Goal: Task Accomplishment & Management: Manage account settings

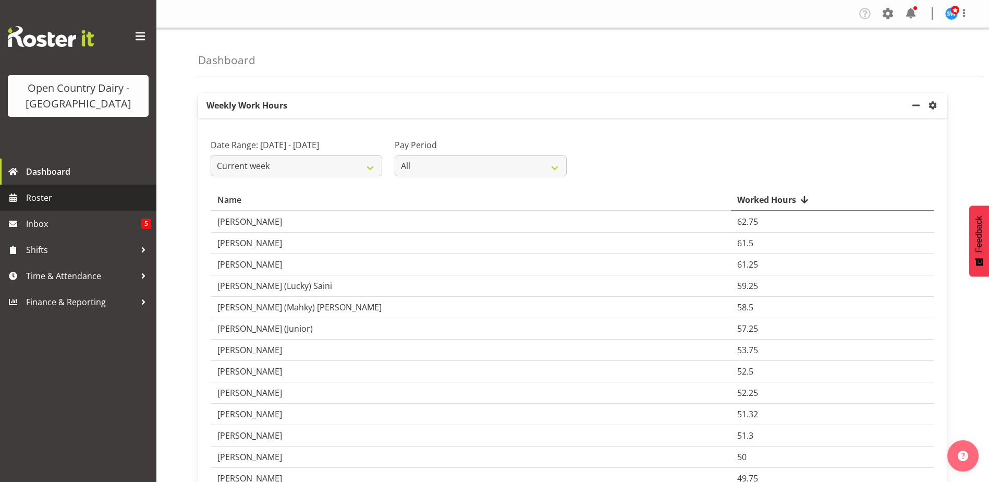
click at [46, 194] on span "Roster" at bounding box center [88, 198] width 125 height 16
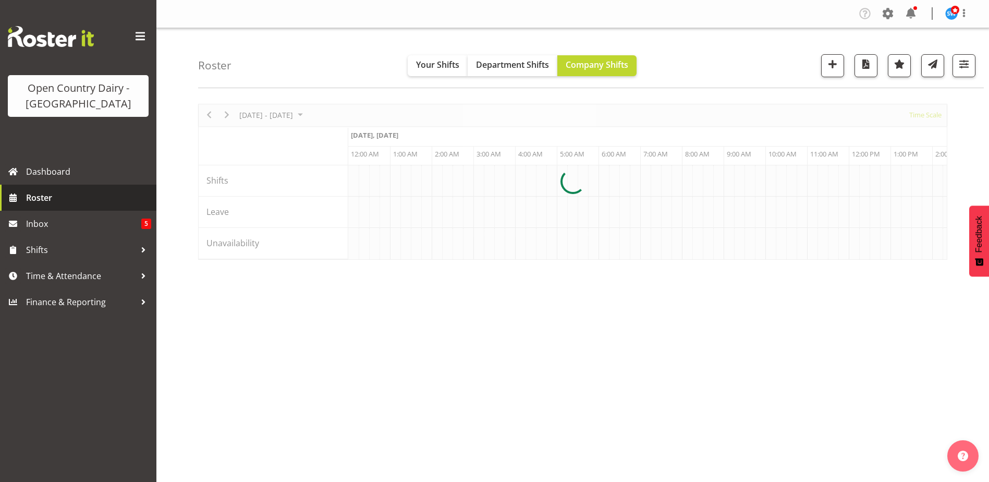
scroll to position [0, 5007]
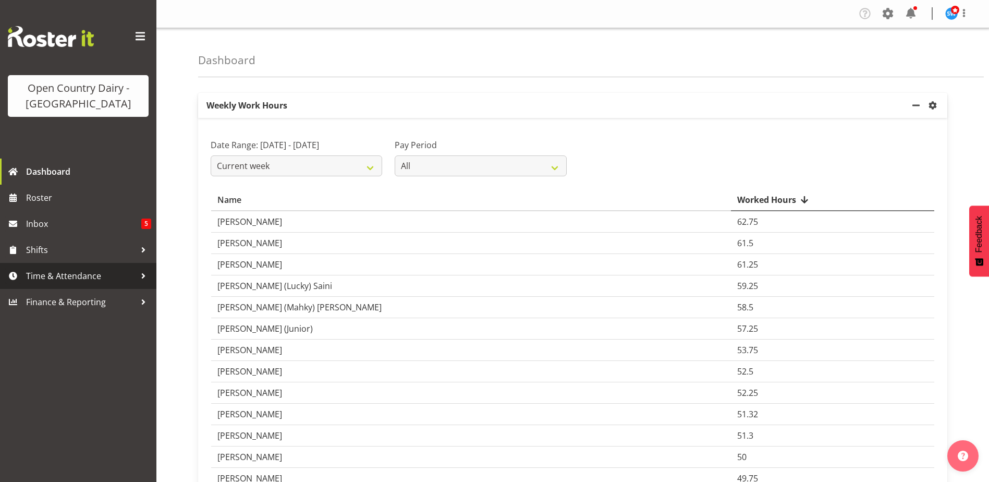
click at [89, 278] on span "Time & Attendance" at bounding box center [81, 276] width 110 height 16
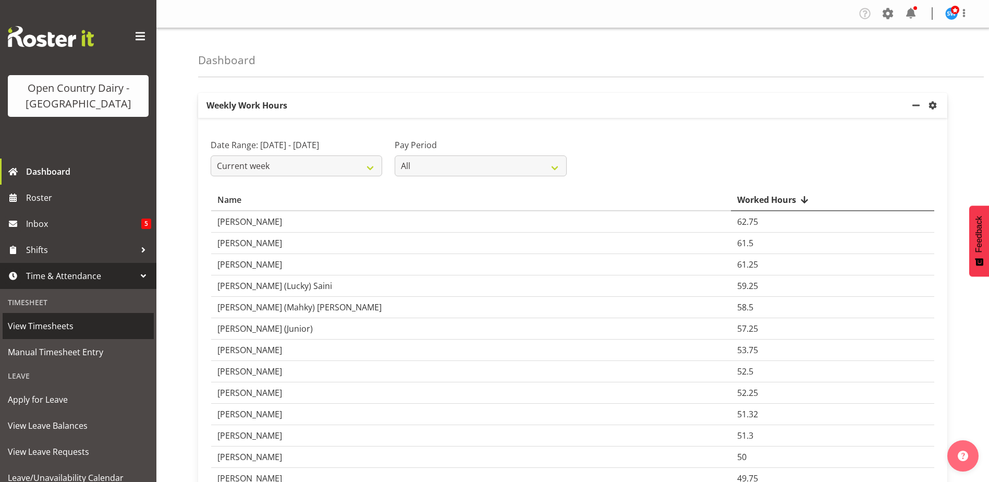
click at [58, 329] on span "View Timesheets" at bounding box center [78, 326] width 141 height 16
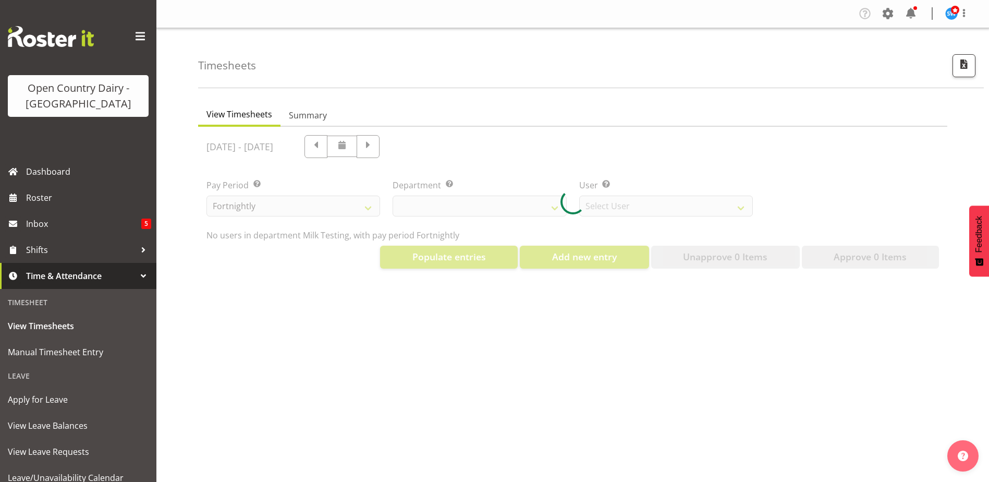
select select "733"
select select "7414"
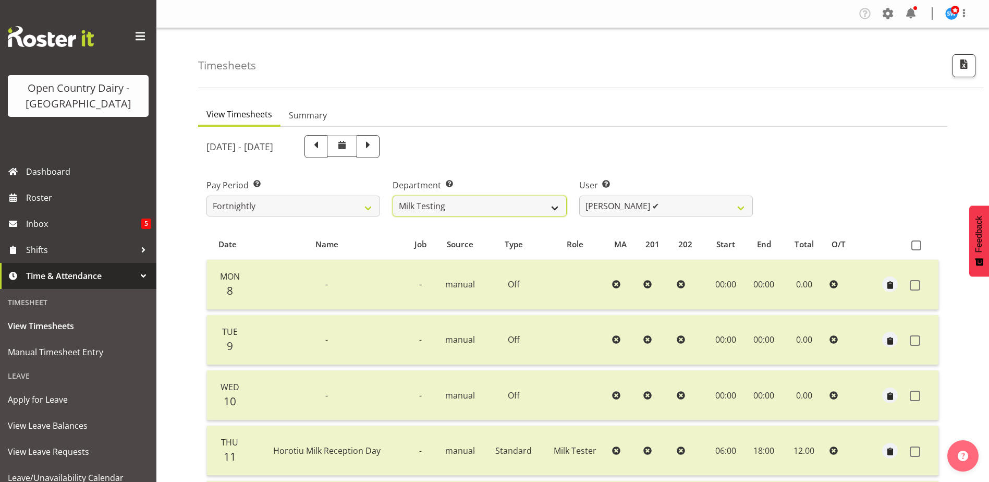
click at [520, 205] on select "701 702 703 704 705 706 707 708 709 710 711 712 713 714 715 716 717 718 719 720" at bounding box center [480, 206] width 174 height 21
click at [393, 196] on select "701 702 703 704 705 706 707 708 709 710 711 712 713 714 715 716 717 718 719 720" at bounding box center [480, 206] width 174 height 21
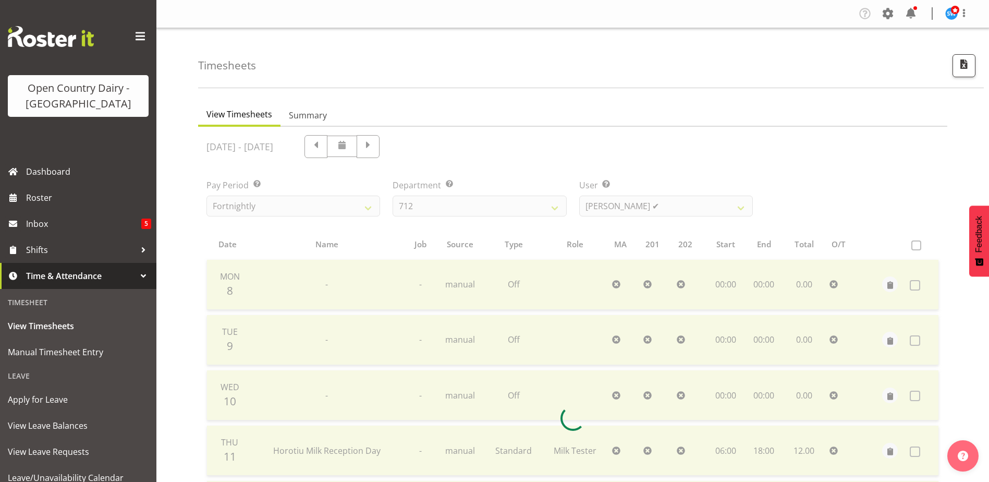
click at [506, 212] on div at bounding box center [573, 418] width 750 height 583
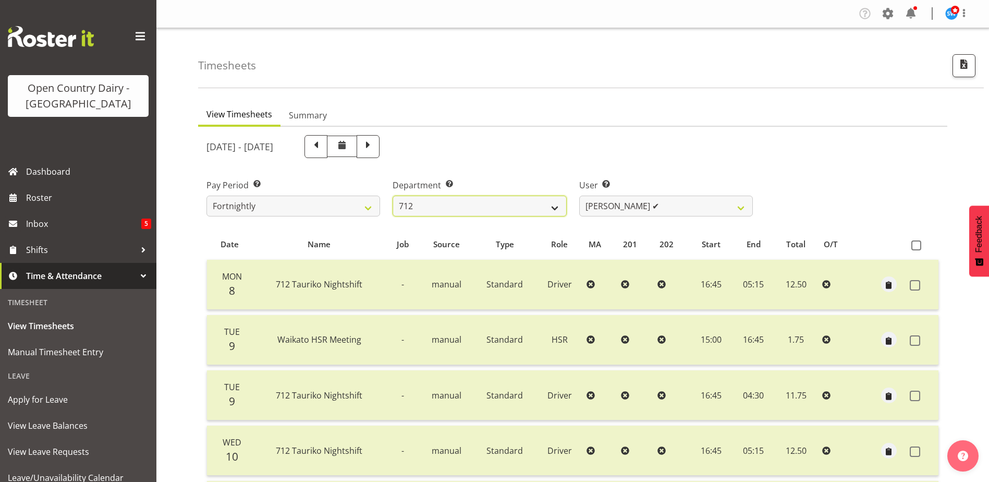
click at [506, 212] on select "701 702 703 704 705 706 707 708 709 710 711 712 713 714 715 716 717 718 719 720" at bounding box center [480, 206] width 174 height 21
select select "832"
click at [393, 196] on select "701 702 703 704 705 706 707 708 709 710 711 712 713 714 715 716 717 718 719 720" at bounding box center [480, 206] width 174 height 21
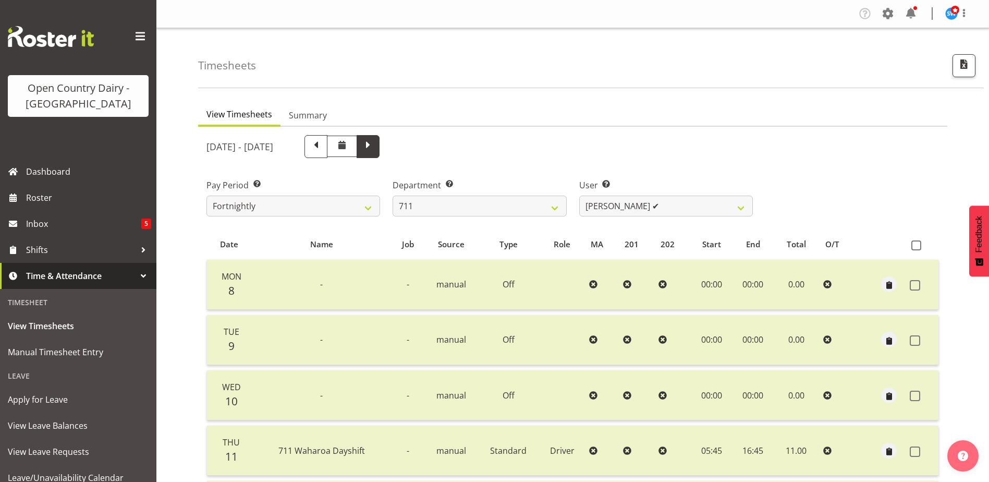
click at [375, 148] on span at bounding box center [368, 146] width 14 height 14
select select
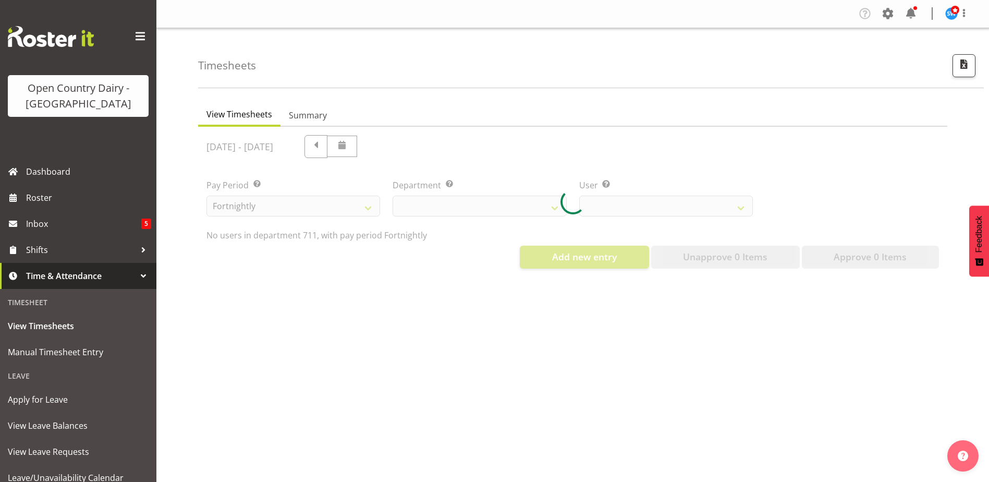
select select "832"
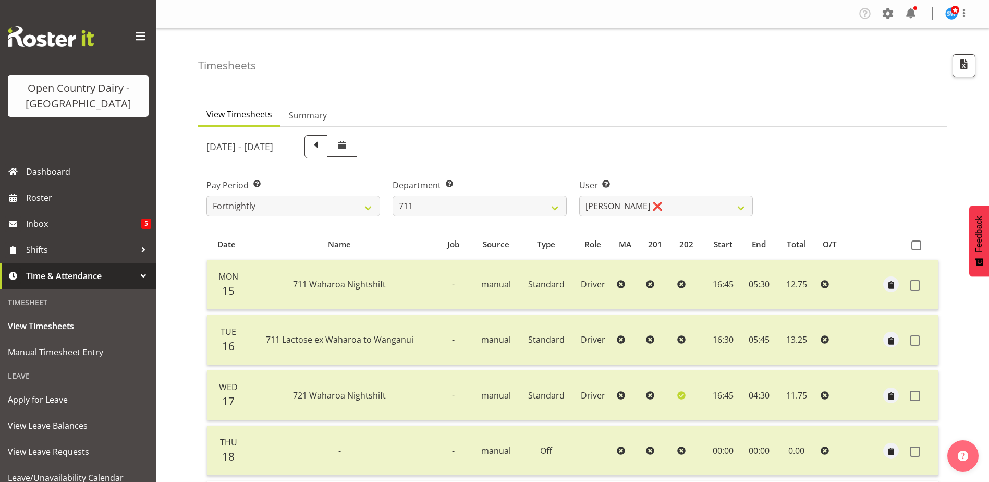
scroll to position [244, 0]
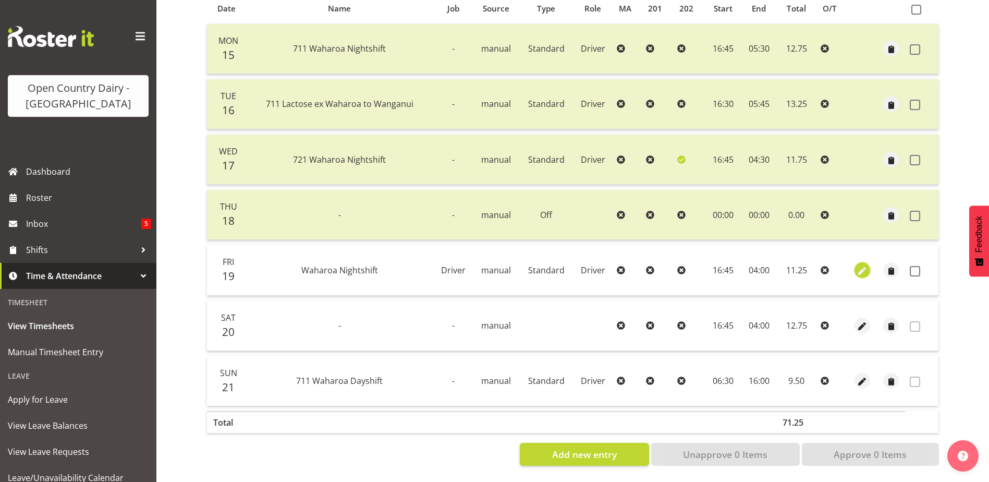
click at [861, 265] on span "button" at bounding box center [863, 271] width 12 height 12
select select "Standard"
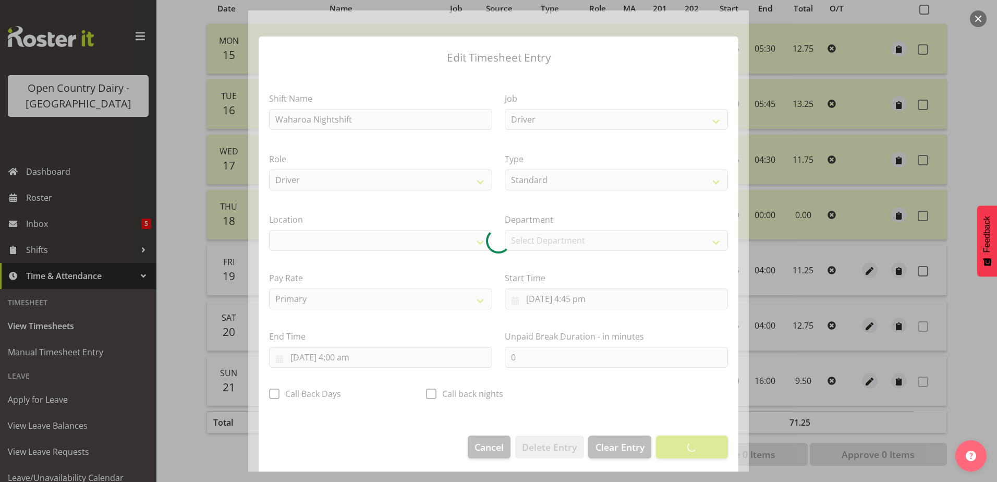
select select "1054"
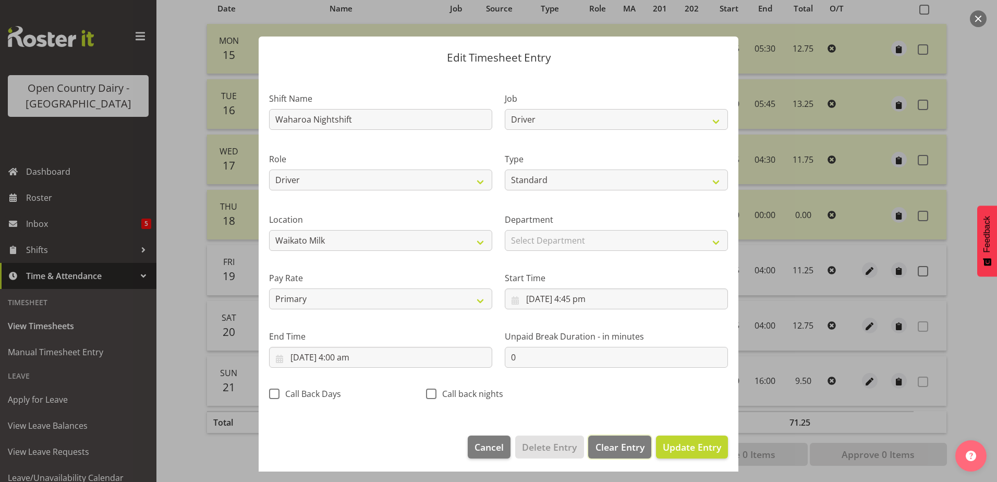
click at [618, 450] on span "Clear Entry" at bounding box center [620, 447] width 49 height 14
select select "Off"
select select
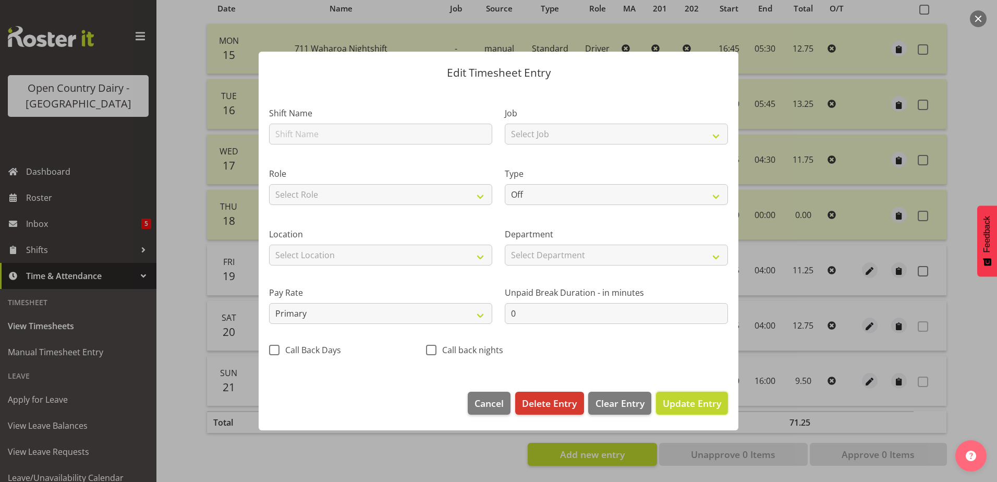
click at [678, 410] on button "Update Entry" at bounding box center [692, 403] width 72 height 23
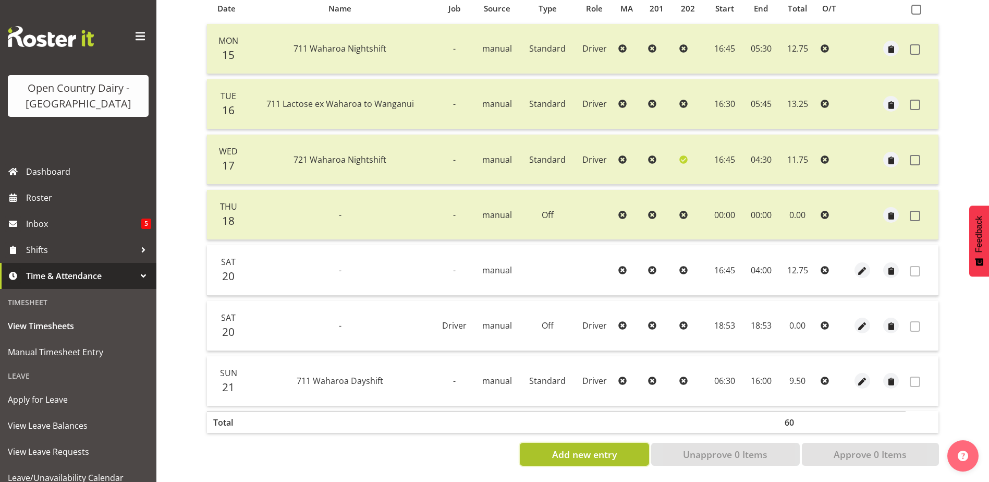
click at [614, 451] on span "Add new entry" at bounding box center [584, 455] width 65 height 14
select select
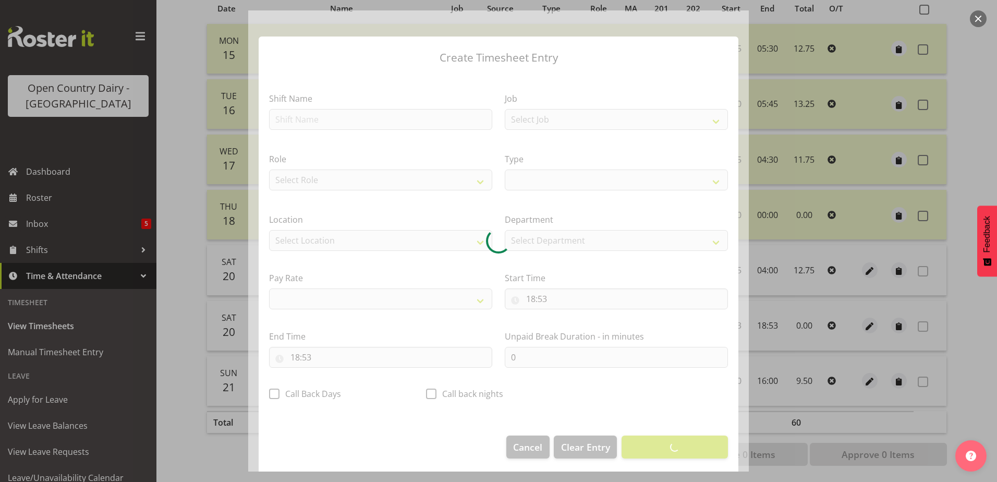
select select
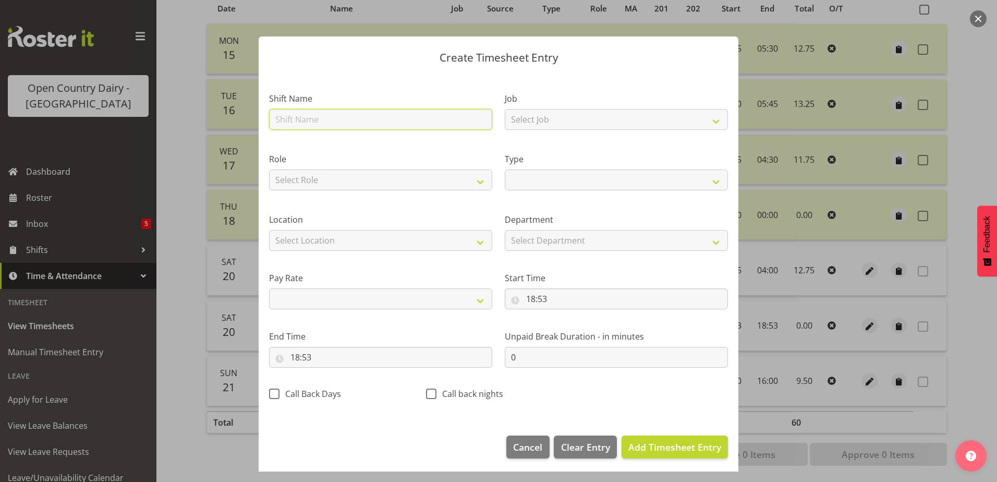
click at [429, 122] on input "text" at bounding box center [380, 119] width 223 height 21
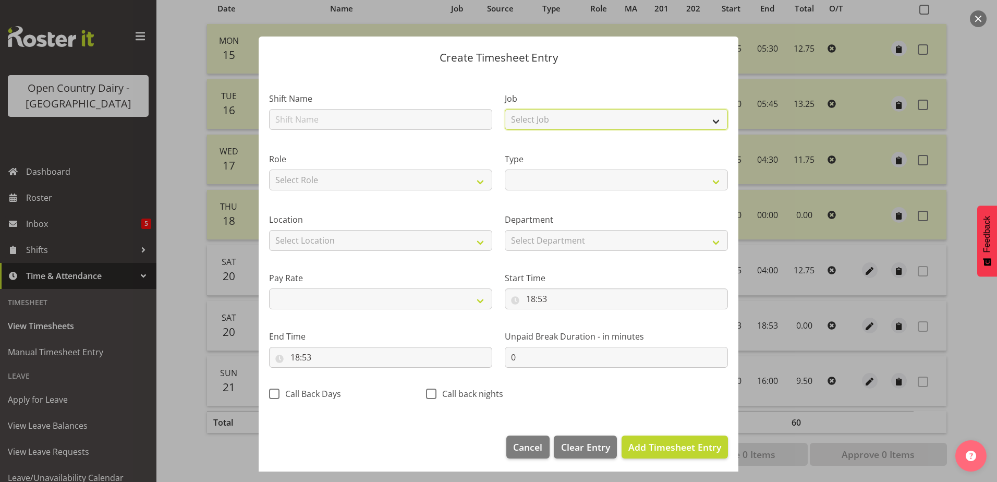
click at [550, 117] on select "Select Job Driver Driver supervisor Support" at bounding box center [616, 119] width 223 height 21
select select "9052"
click at [505, 109] on select "Select Job Driver Driver supervisor Support" at bounding box center [616, 119] width 223 height 21
select select
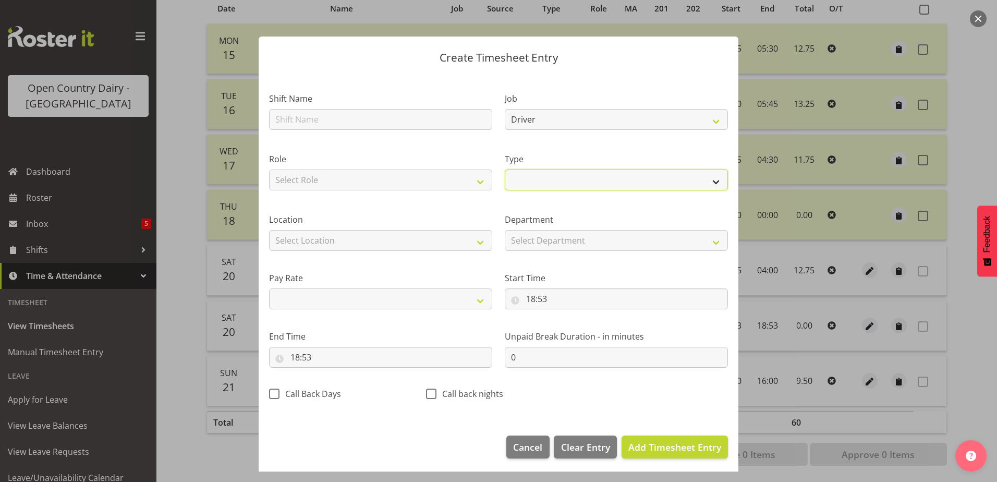
click at [561, 182] on select "Off Standard Public Holiday Public Holiday (Worked) Day In Lieu Annual Leave Si…" at bounding box center [616, 180] width 223 height 21
select select "Off"
click at [505, 184] on select "Off Standard Public Holiday Public Holiday (Worked) Day In Lieu Annual Leave Si…" at bounding box center [616, 180] width 223 height 21
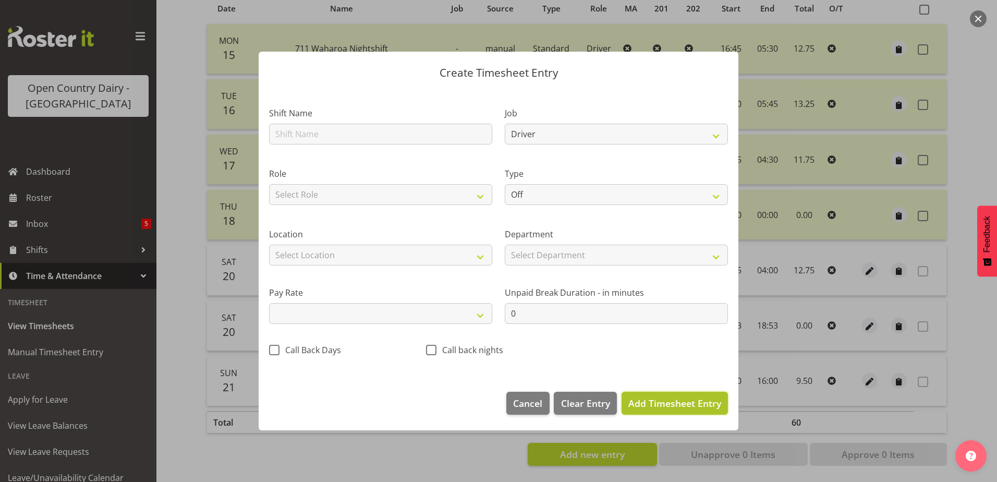
click at [698, 403] on span "Add Timesheet Entry" at bounding box center [675, 403] width 93 height 13
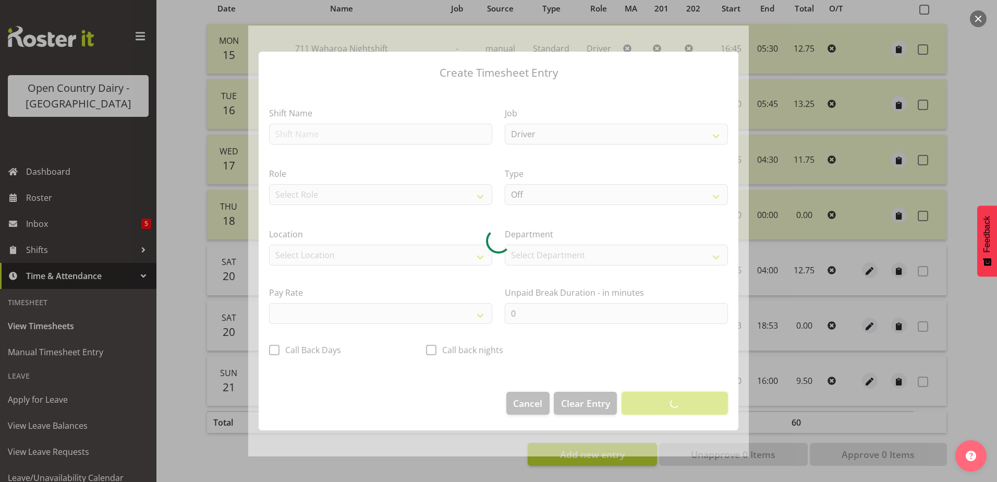
select select
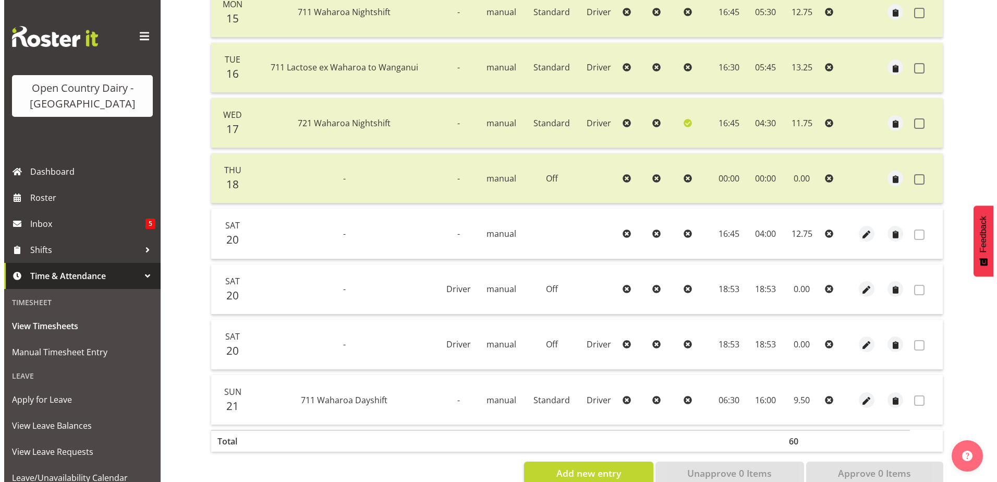
scroll to position [299, 0]
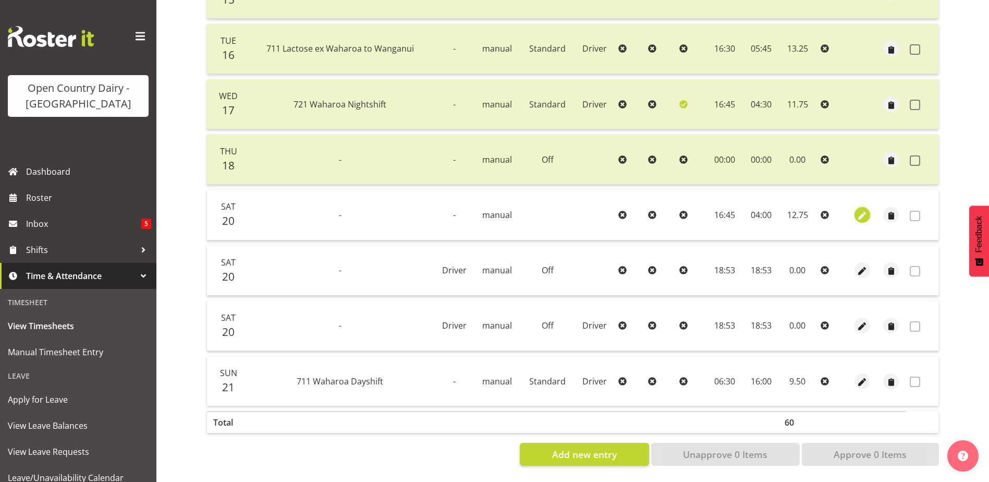
click at [863, 210] on span "button" at bounding box center [862, 216] width 12 height 12
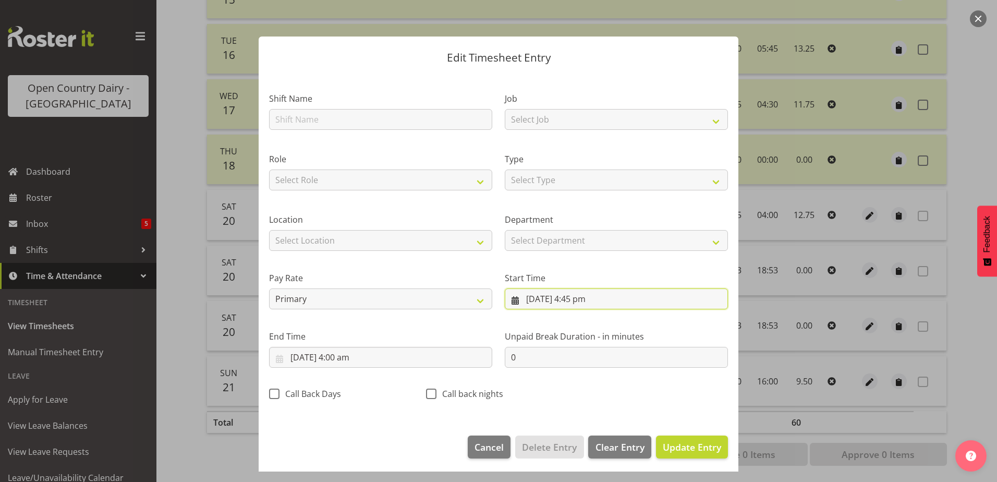
click at [559, 298] on input "20/09/2025, 4:45 pm" at bounding box center [616, 298] width 223 height 21
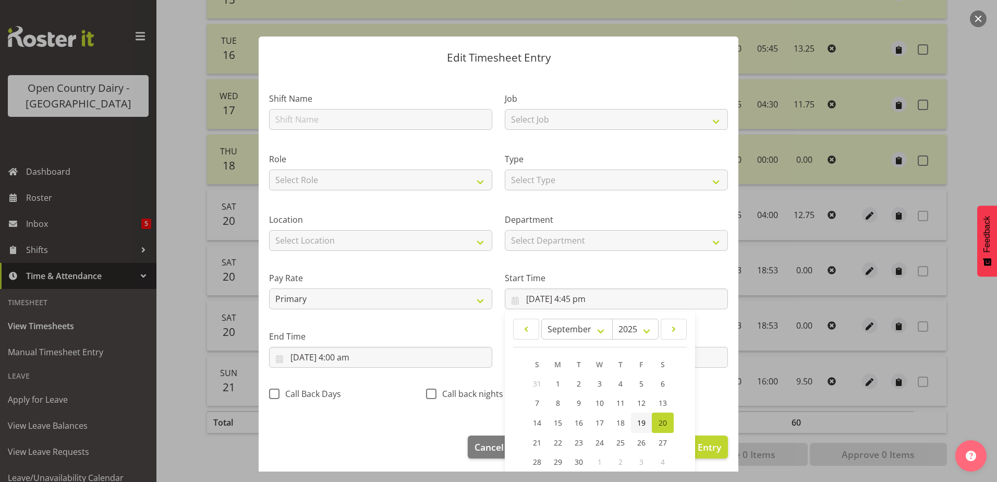
click at [644, 418] on link "19" at bounding box center [641, 423] width 21 height 20
type input "19/09/2025, 4:45 pm"
click at [308, 360] on input "20/09/2025, 4:00 am" at bounding box center [380, 357] width 223 height 21
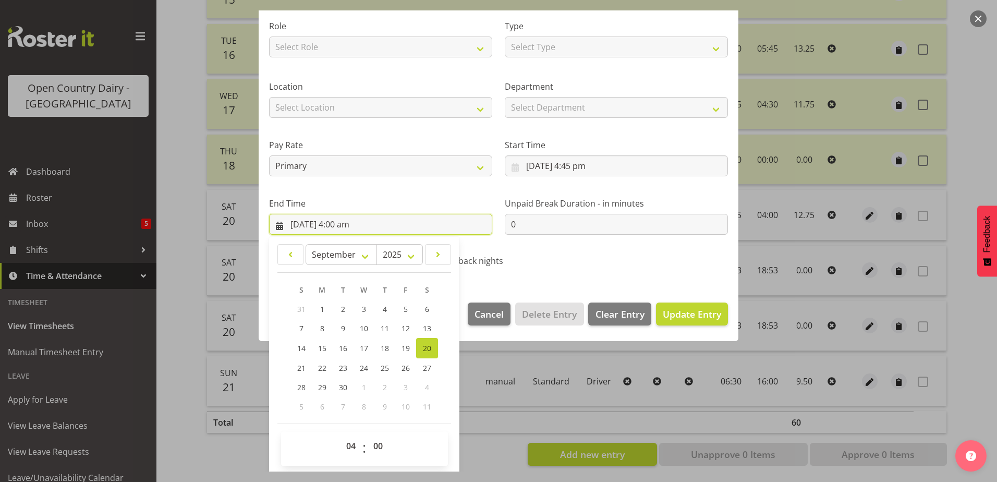
scroll to position [135, 0]
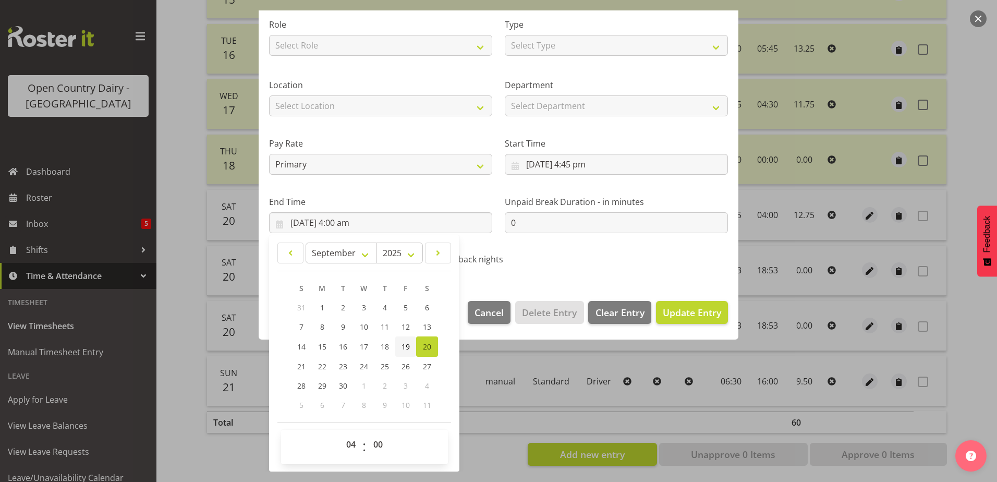
click at [404, 349] on span "19" at bounding box center [406, 347] width 8 height 10
type input "19/09/2025, 4:00 am"
click at [674, 312] on span "Update Entry" at bounding box center [692, 312] width 58 height 13
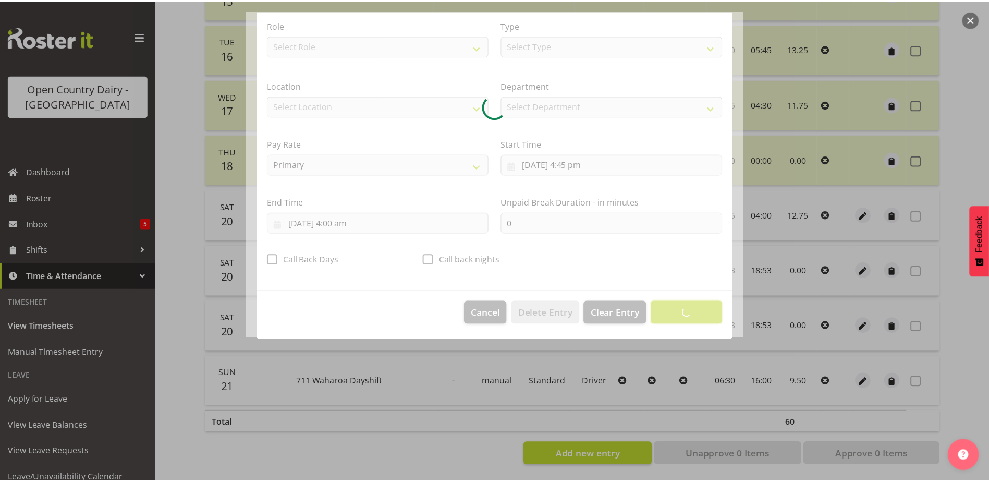
scroll to position [3, 0]
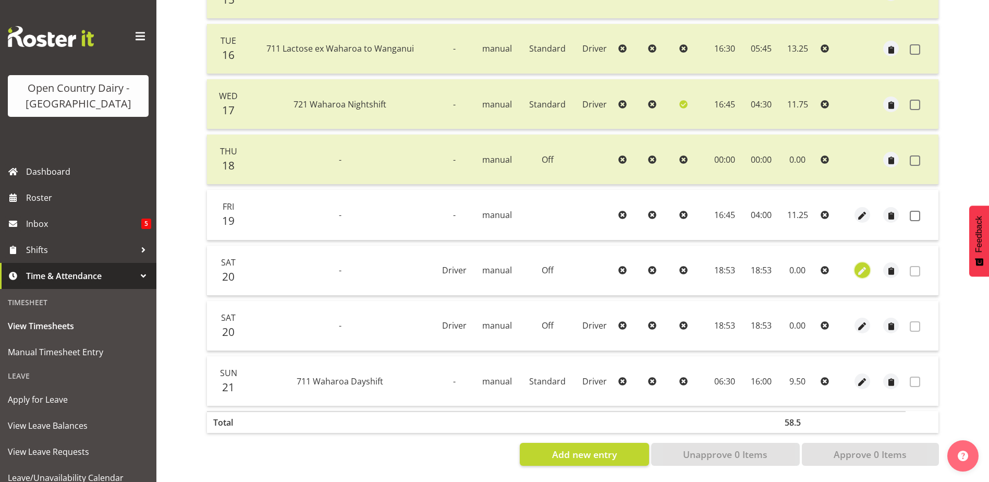
click at [861, 265] on span "button" at bounding box center [862, 271] width 12 height 12
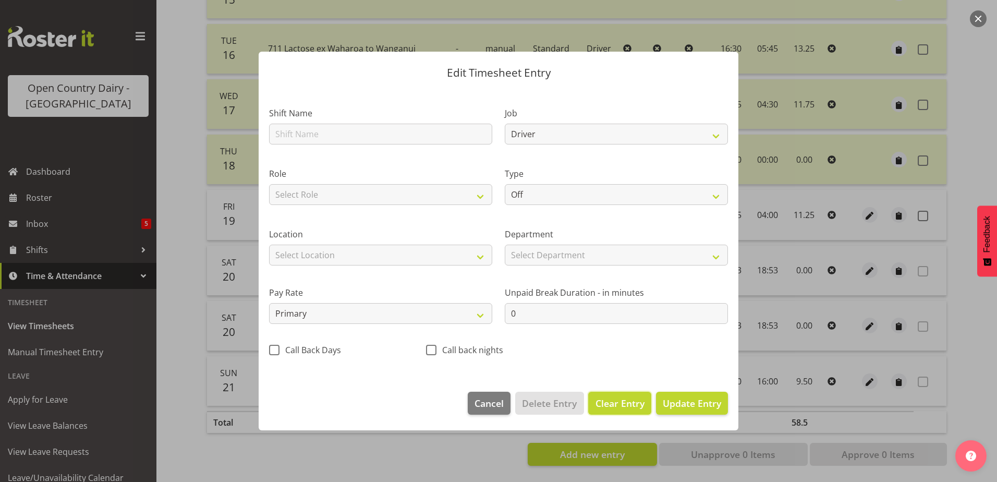
click at [620, 406] on span "Clear Entry" at bounding box center [620, 403] width 49 height 14
select select
click at [550, 403] on span "Delete Entry" at bounding box center [549, 403] width 55 height 14
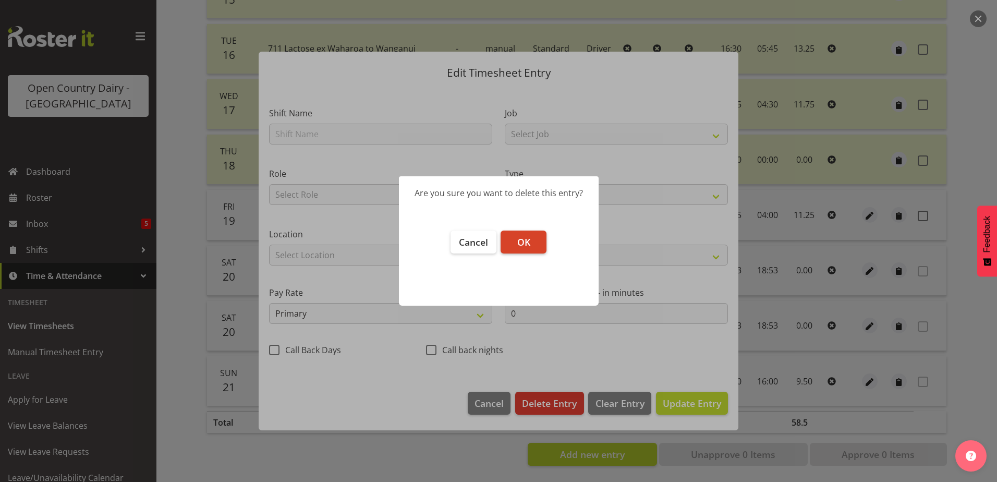
click at [530, 240] on button "OK" at bounding box center [524, 242] width 46 height 23
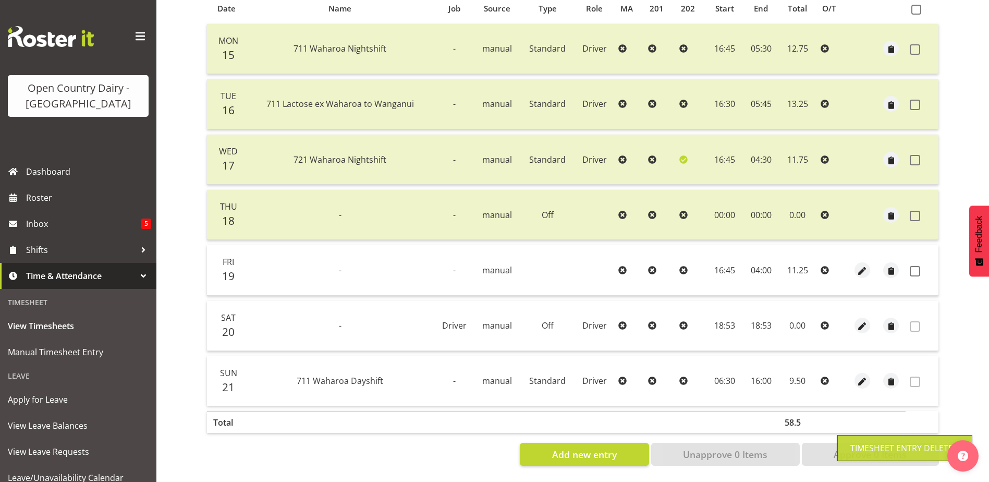
scroll to position [244, 0]
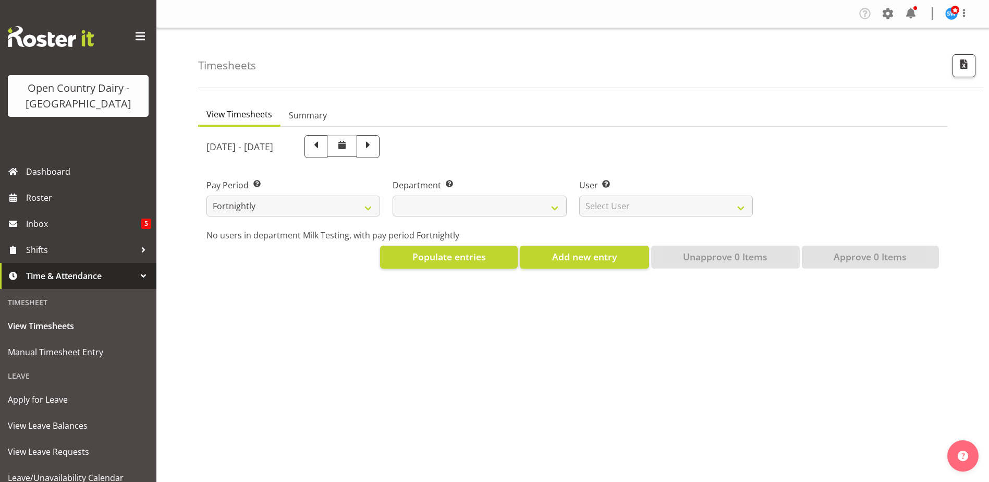
scroll to position [39, 0]
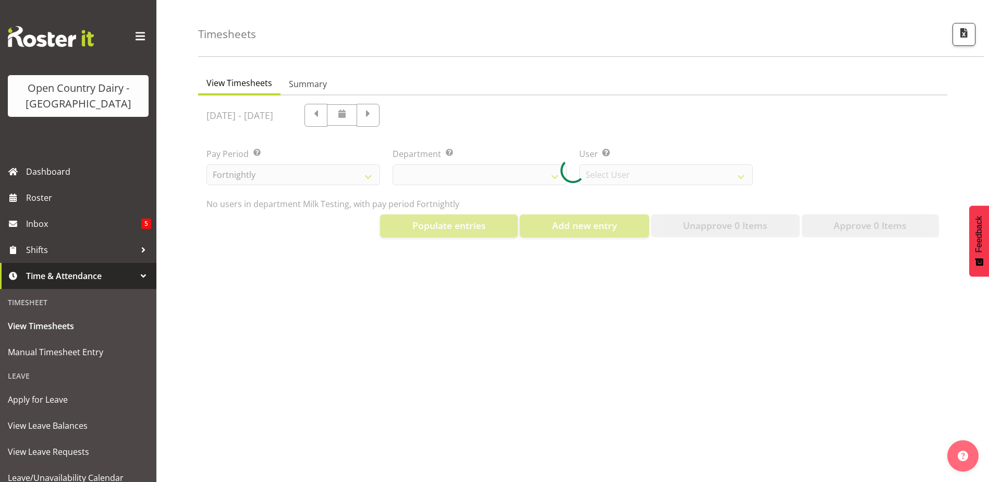
select select "733"
select select "7414"
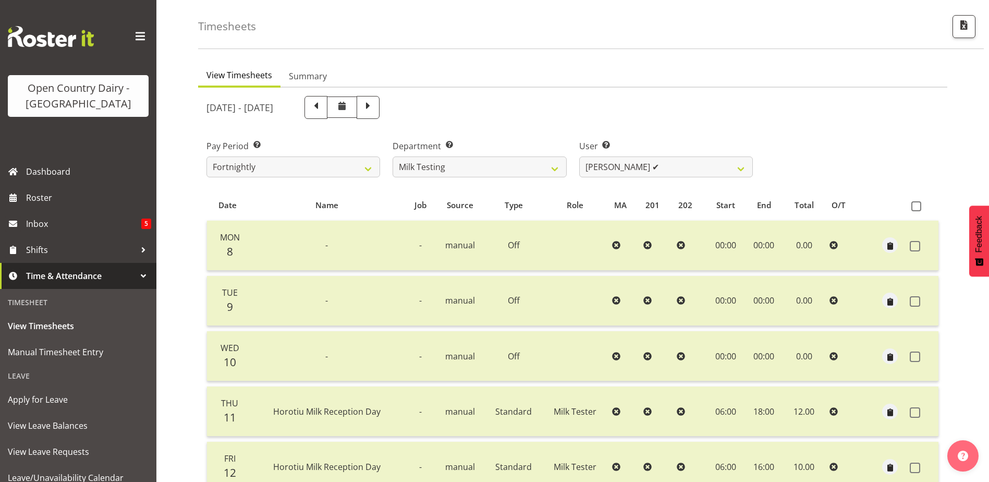
click at [510, 155] on div "Department Select which department you would like to view. 701 702 703 704 705 …" at bounding box center [480, 159] width 174 height 38
click at [511, 165] on select "701 702 703 704 705 706 707 708 709 710 711 712 713 714 715 716 717 718 719 720" at bounding box center [480, 166] width 174 height 21
select select "832"
click at [393, 156] on select "701 702 703 704 705 706 707 708 709 710 711 712 713 714 715 716 717 718 719 720" at bounding box center [480, 166] width 174 height 21
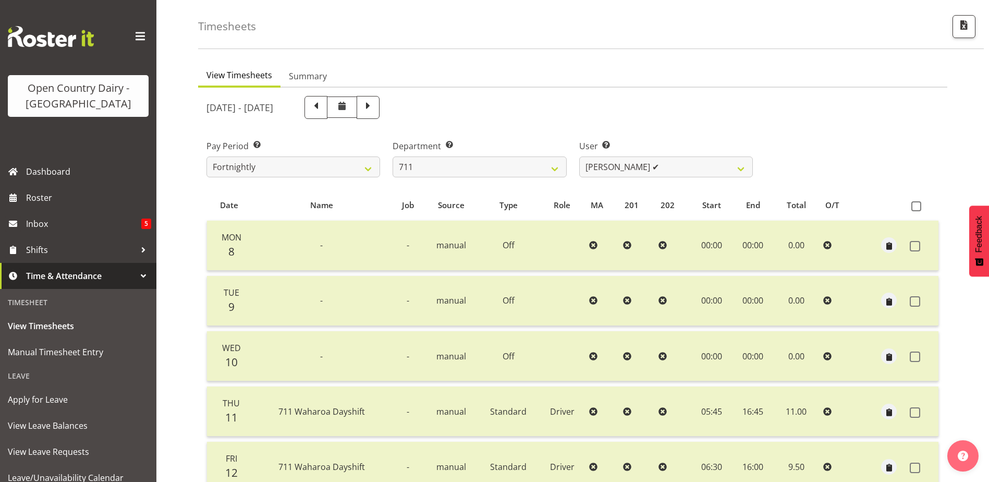
drag, startPoint x: 473, startPoint y: 113, endPoint x: 478, endPoint y: 113, distance: 5.2
click at [380, 113] on span at bounding box center [368, 107] width 23 height 23
select select
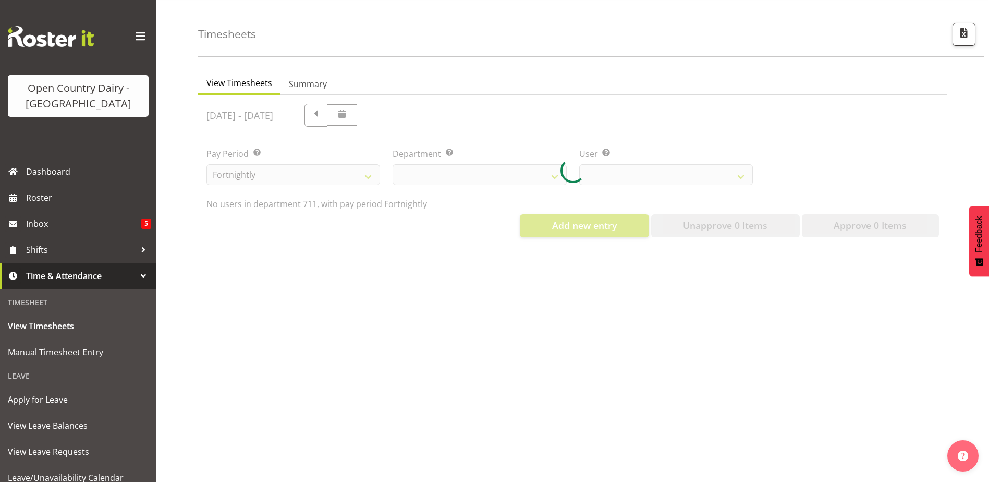
select select "832"
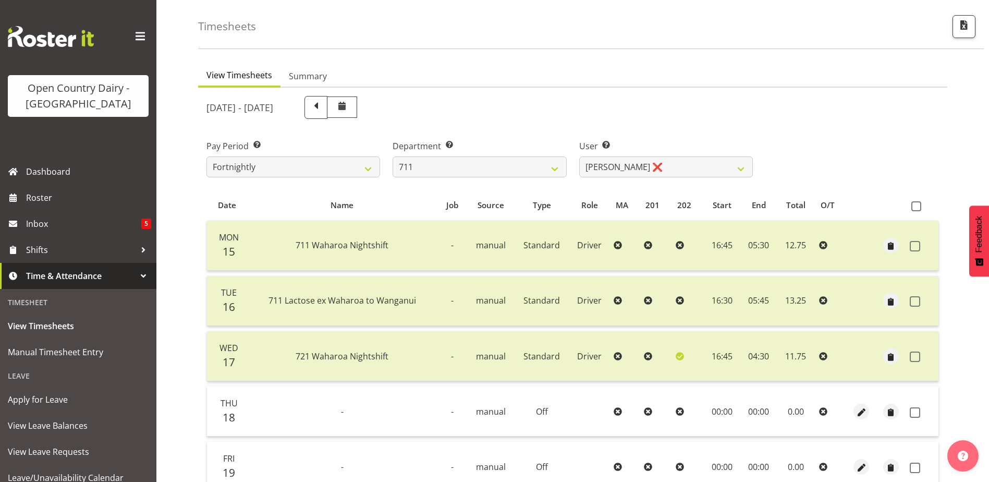
scroll to position [248, 0]
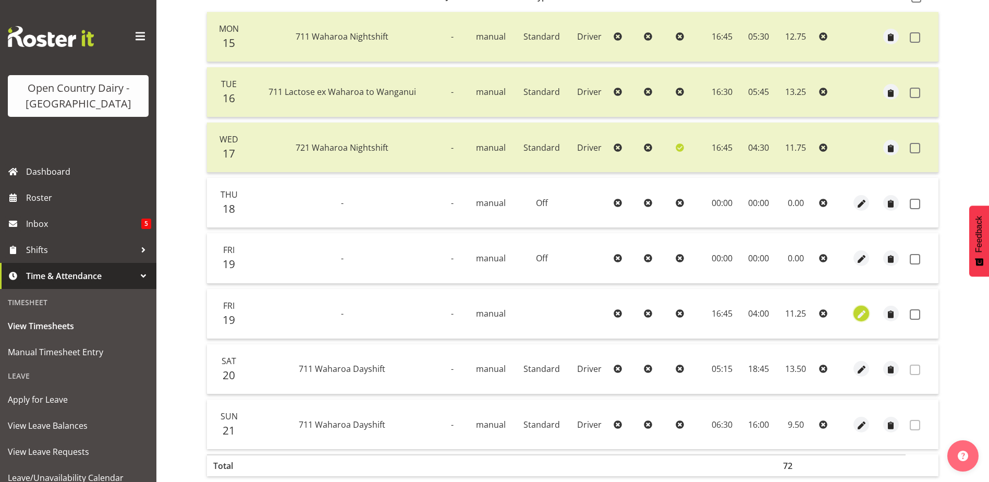
click at [865, 317] on span "button" at bounding box center [862, 315] width 12 height 12
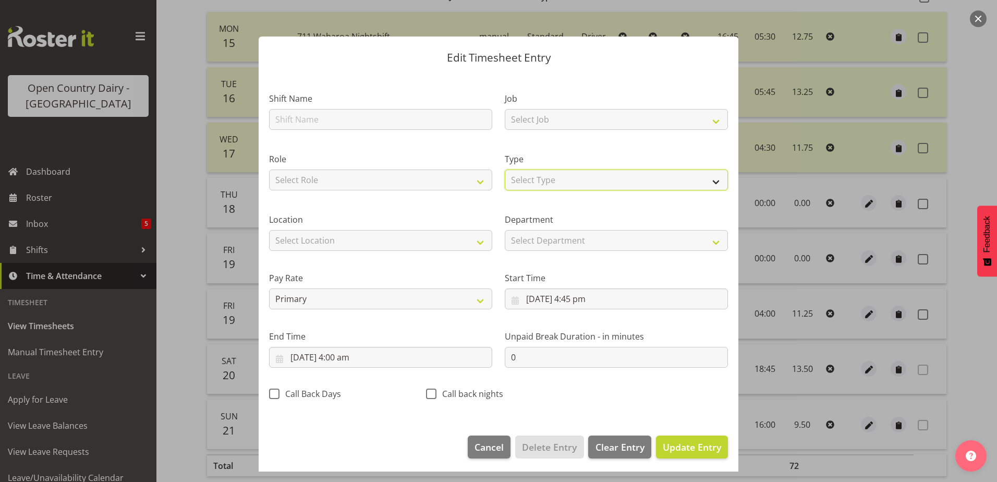
click at [536, 179] on select "Select Type Off Standard Public Holiday Public Holiday (Worked) Day In Lieu Ann…" at bounding box center [616, 180] width 223 height 21
select select "Off"
click at [505, 184] on select "Select Type Off Standard Public Holiday Public Holiday (Worked) Day In Lieu Ann…" at bounding box center [616, 180] width 223 height 21
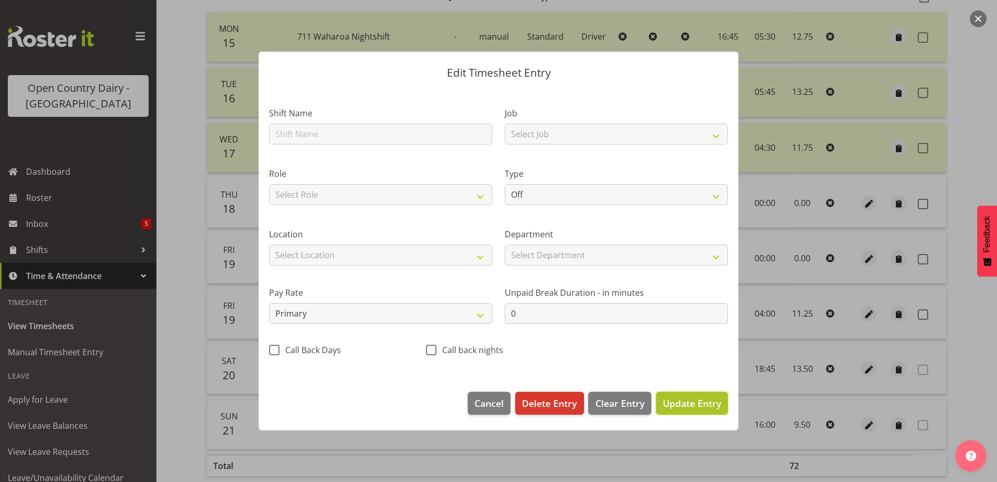
click at [685, 402] on span "Update Entry" at bounding box center [692, 403] width 58 height 13
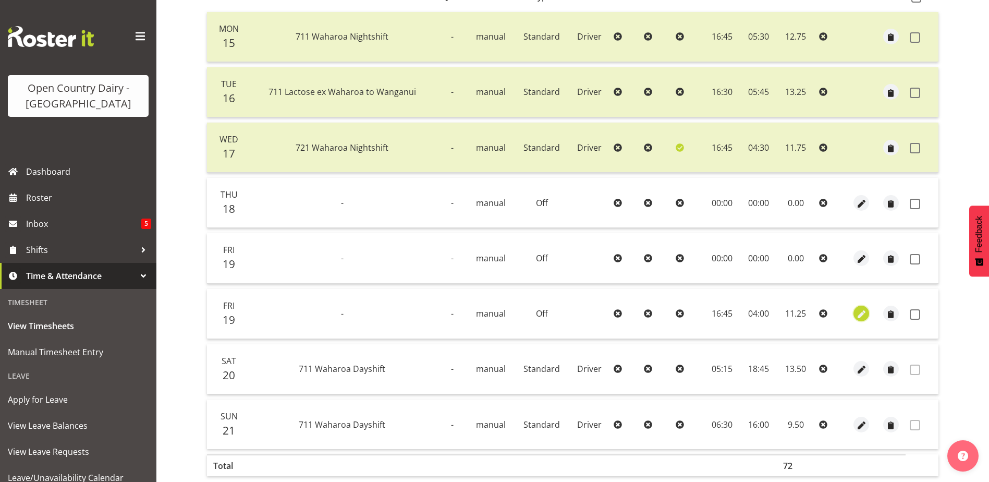
click at [857, 314] on span "button" at bounding box center [862, 315] width 12 height 12
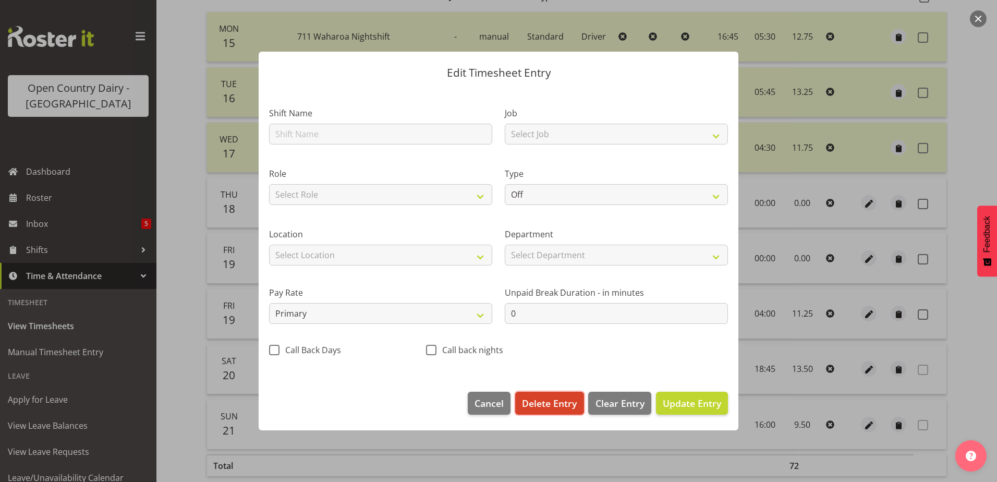
click at [555, 402] on span "Delete Entry" at bounding box center [549, 403] width 55 height 14
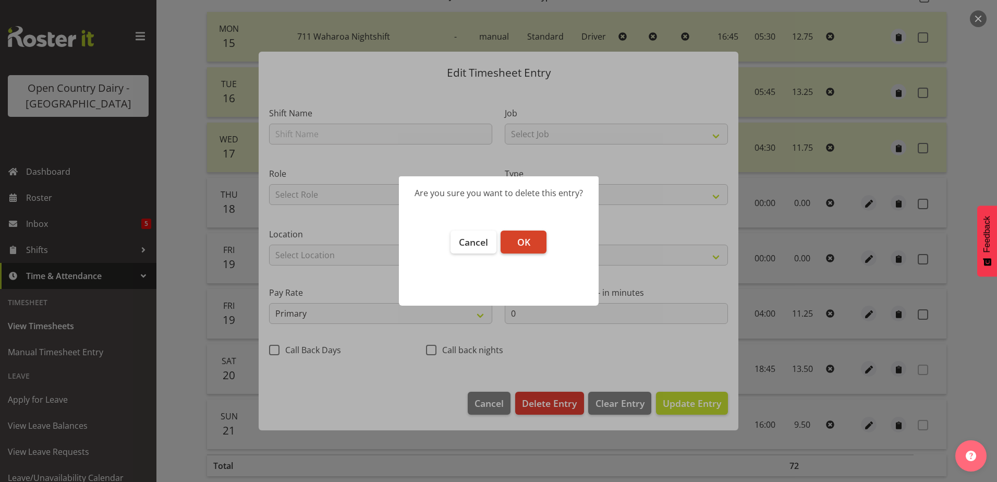
click at [528, 245] on span "OK" at bounding box center [523, 242] width 13 height 13
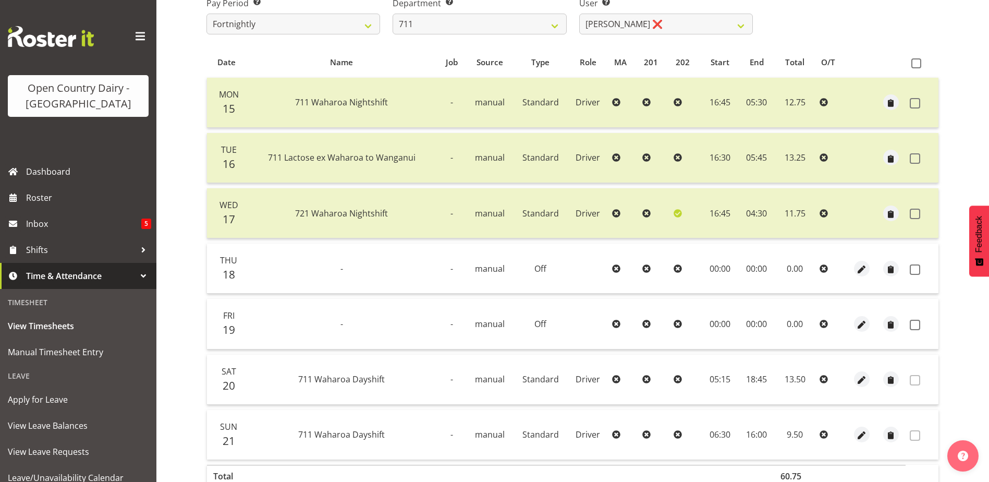
scroll to position [244, 0]
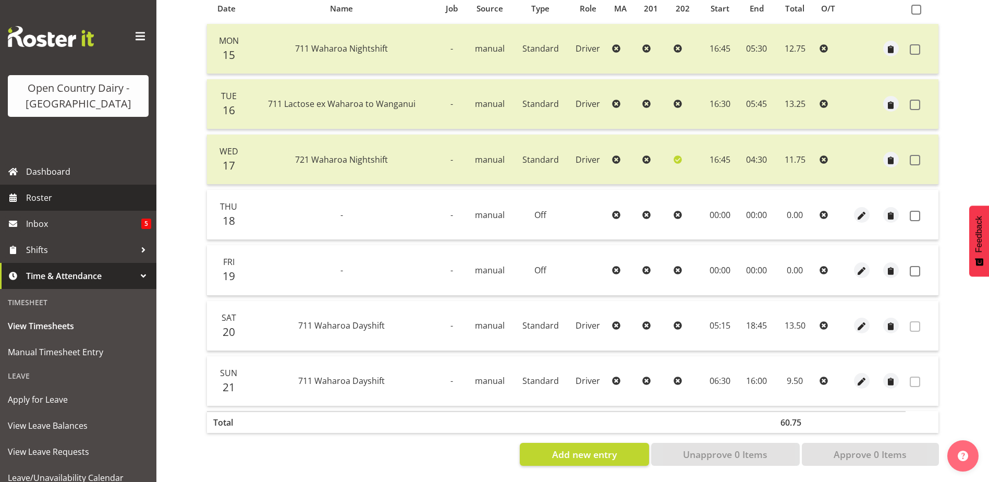
click at [59, 200] on span "Roster" at bounding box center [88, 198] width 125 height 16
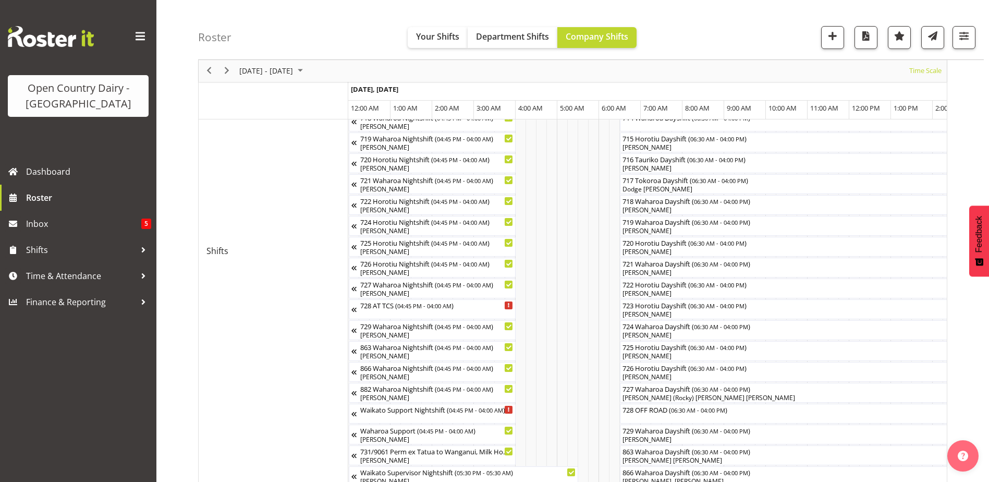
scroll to position [469, 0]
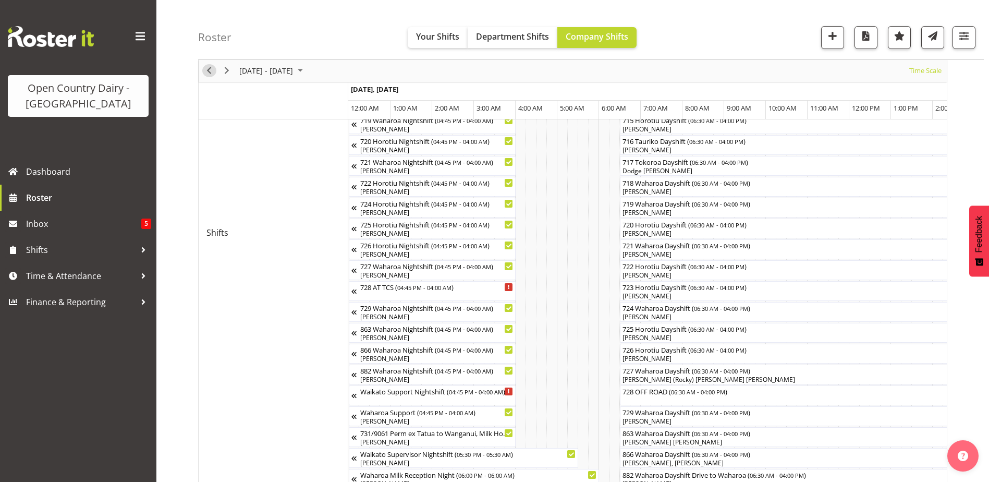
click at [210, 72] on span "Previous" at bounding box center [209, 71] width 13 height 13
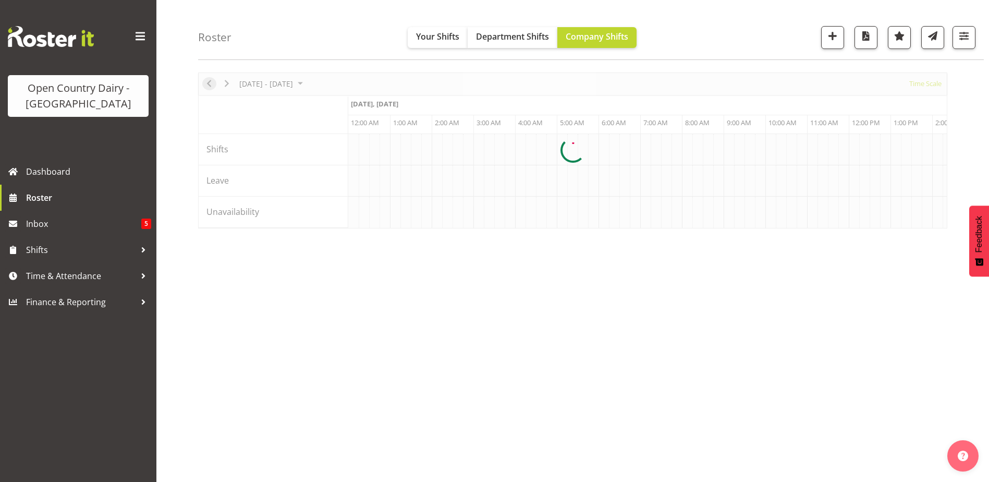
scroll to position [31, 0]
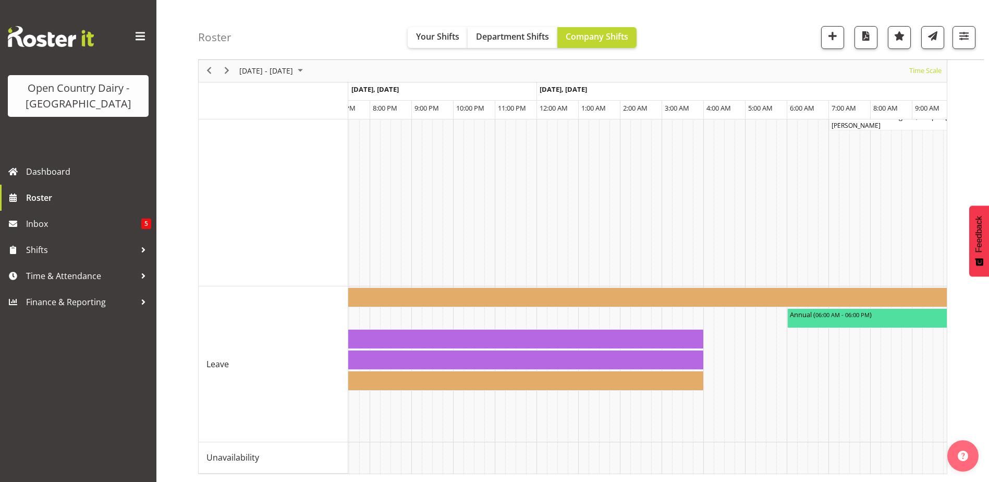
scroll to position [0, 5935]
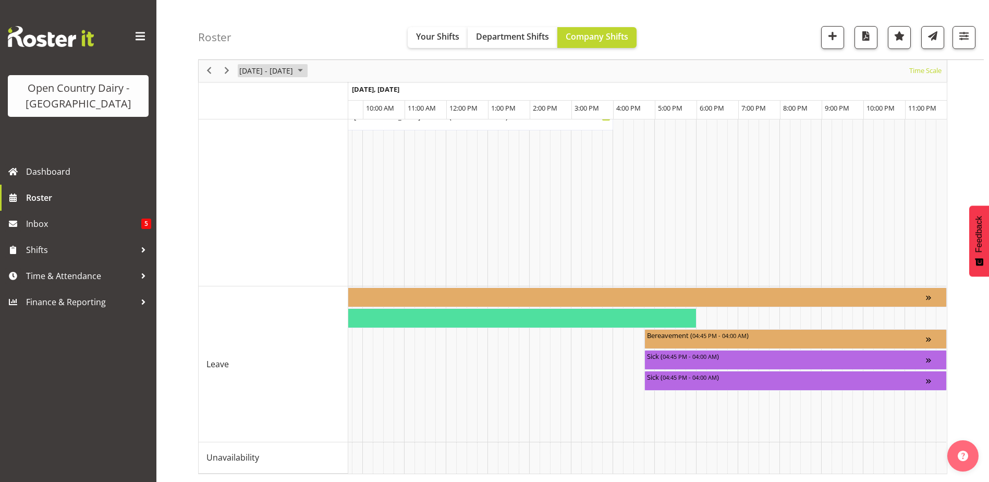
click at [294, 71] on span "[DATE] - [DATE]" at bounding box center [266, 71] width 56 height 13
click at [332, 168] on span "20" at bounding box center [334, 169] width 16 height 16
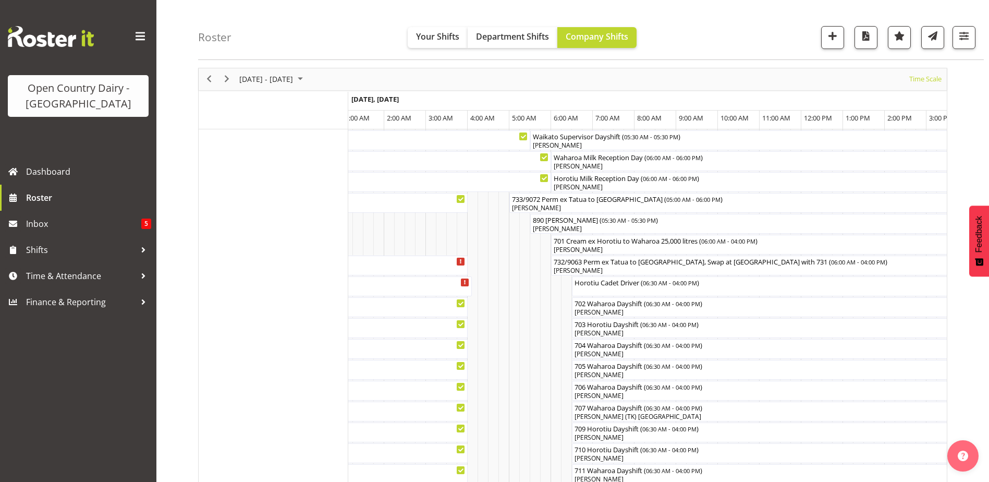
scroll to position [11, 0]
